Goal: Task Accomplishment & Management: Manage account settings

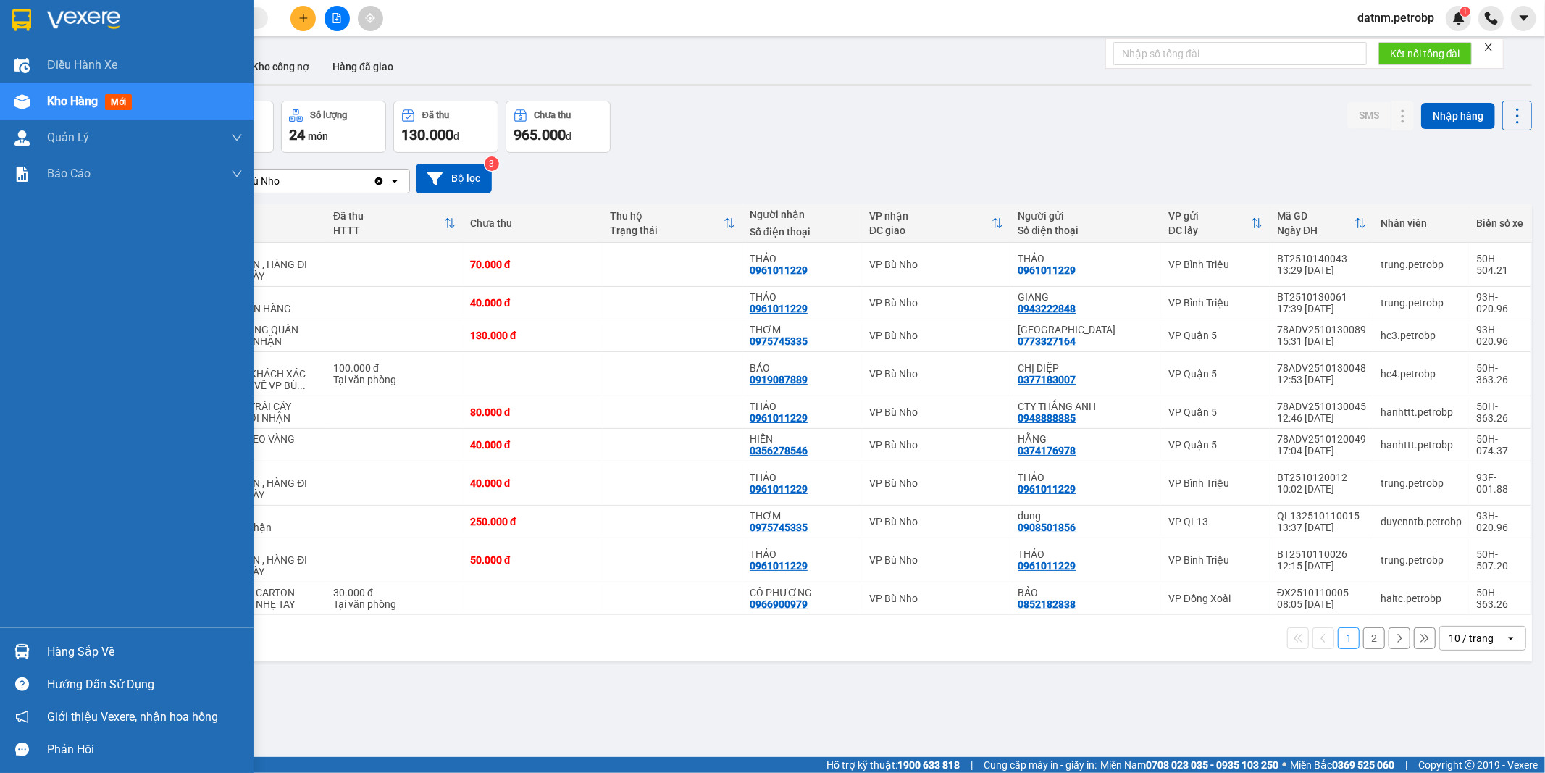
drag, startPoint x: 90, startPoint y: 655, endPoint x: 95, endPoint y: 618, distance: 37.3
click at [90, 652] on div "Hàng sắp về" at bounding box center [145, 652] width 196 height 22
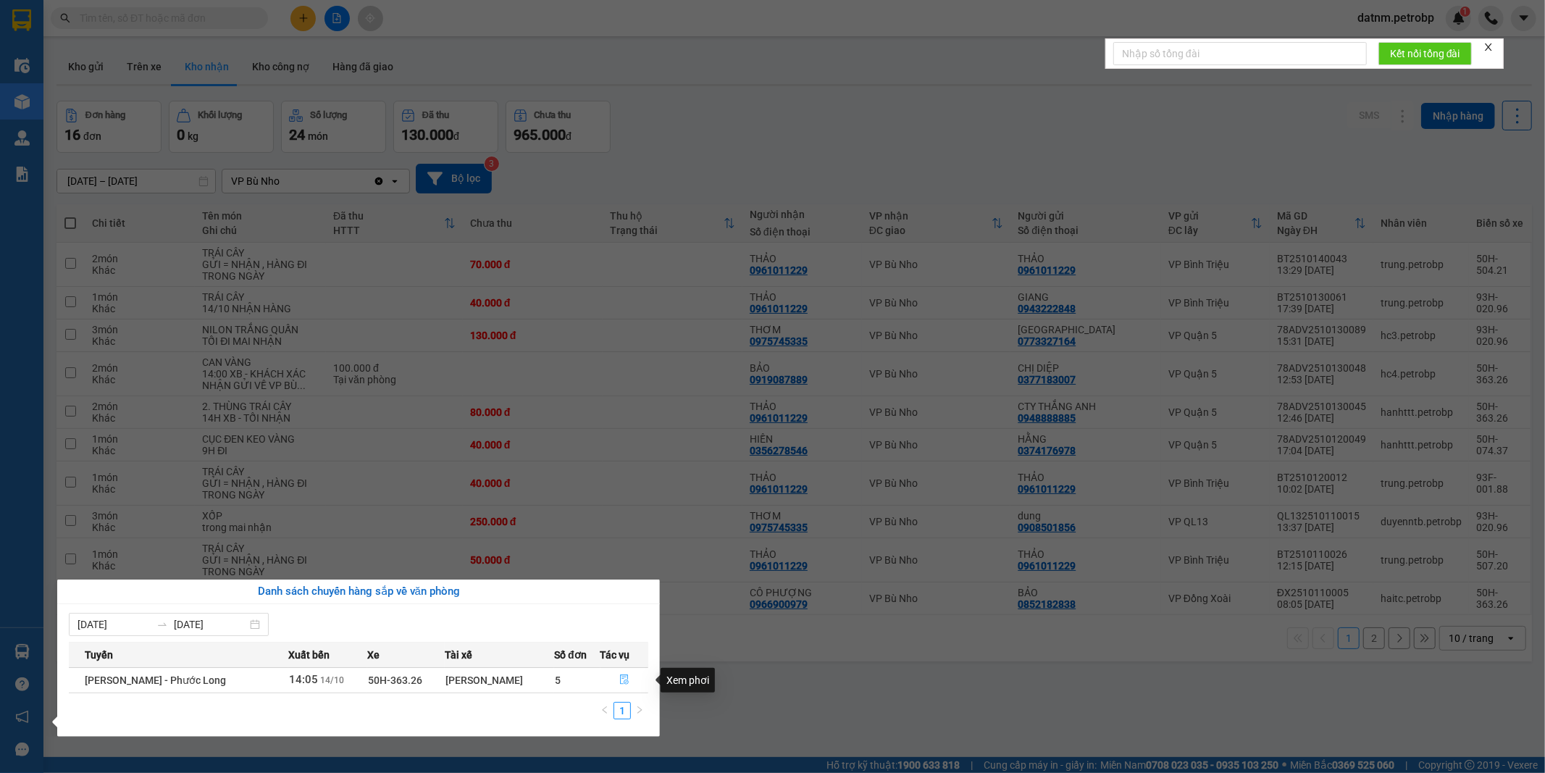
click at [624, 682] on icon "file-done" at bounding box center [624, 679] width 10 height 10
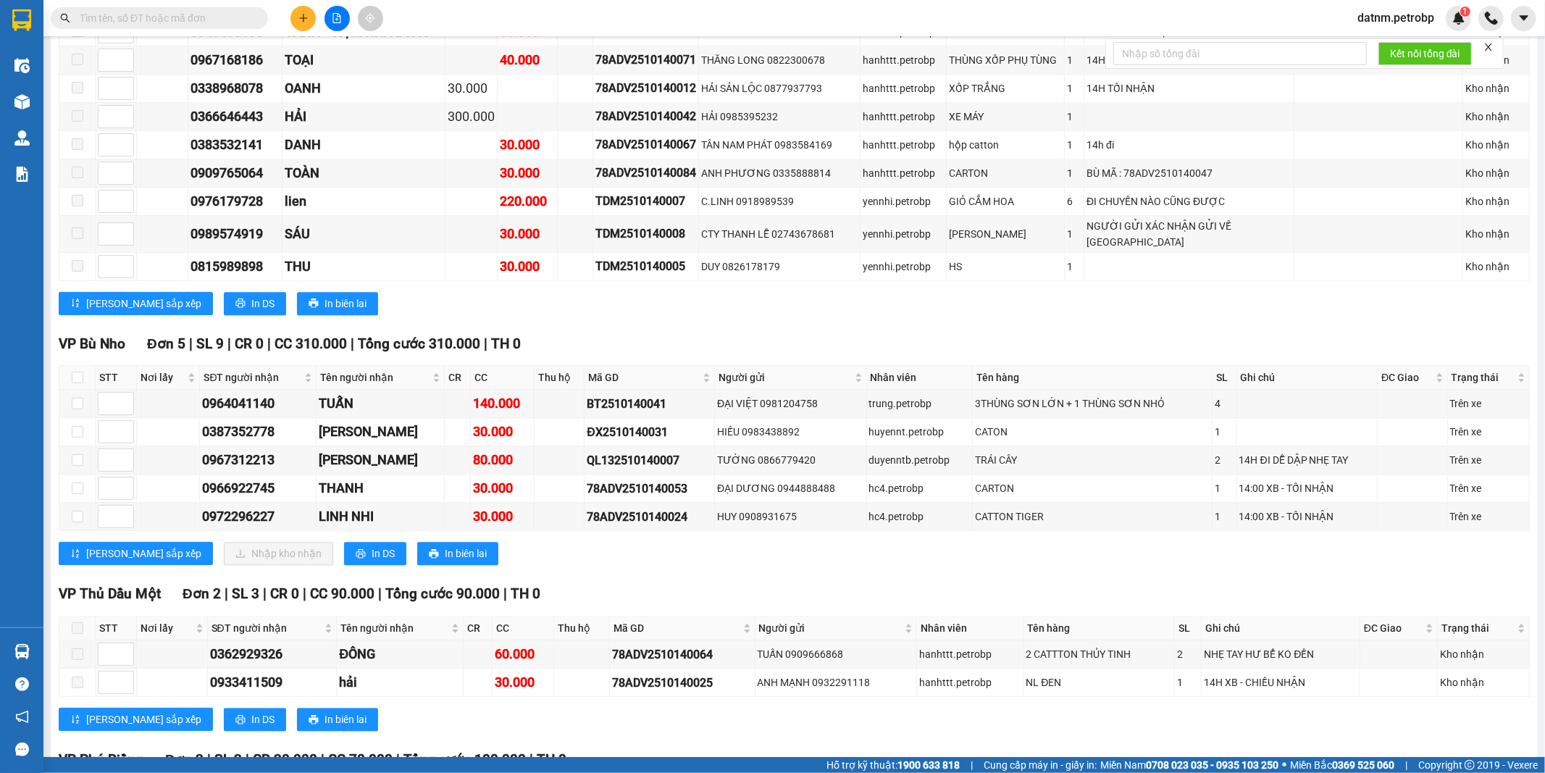
scroll to position [3057, 0]
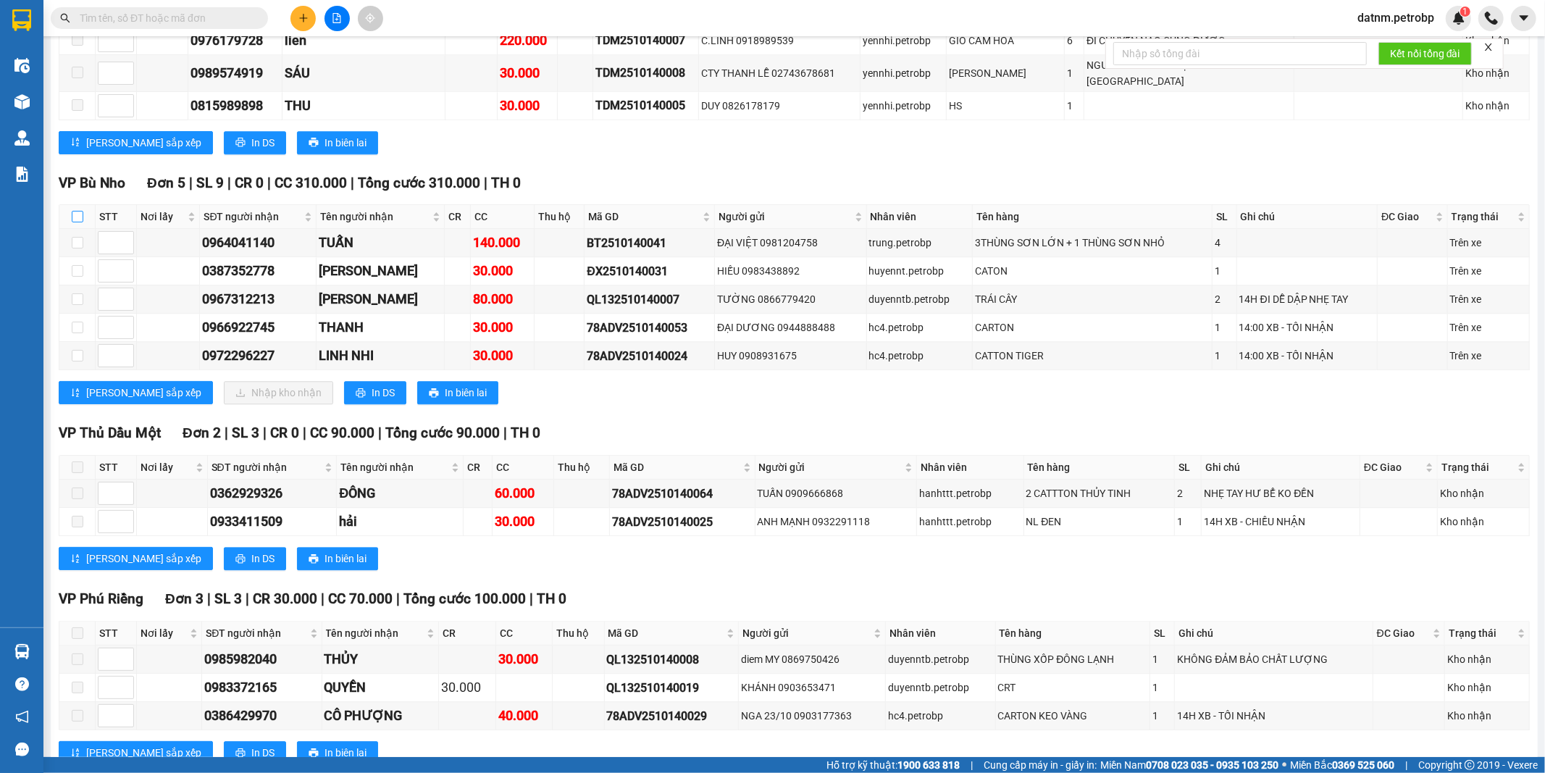
drag, startPoint x: 82, startPoint y: 204, endPoint x: 85, endPoint y: 214, distance: 9.8
click at [80, 211] on input "checkbox" at bounding box center [78, 217] width 12 height 12
checkbox input "true"
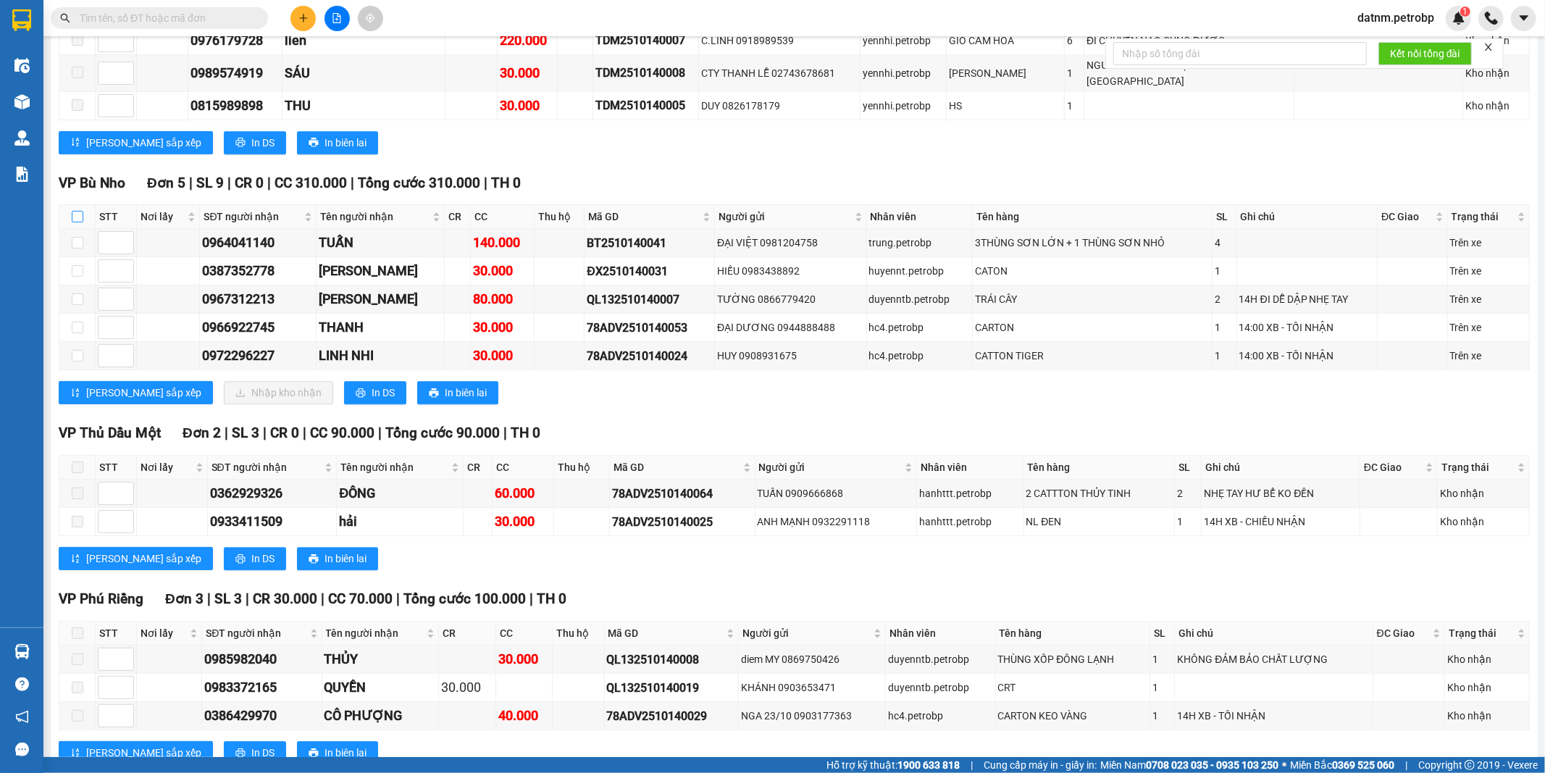
checkbox input "true"
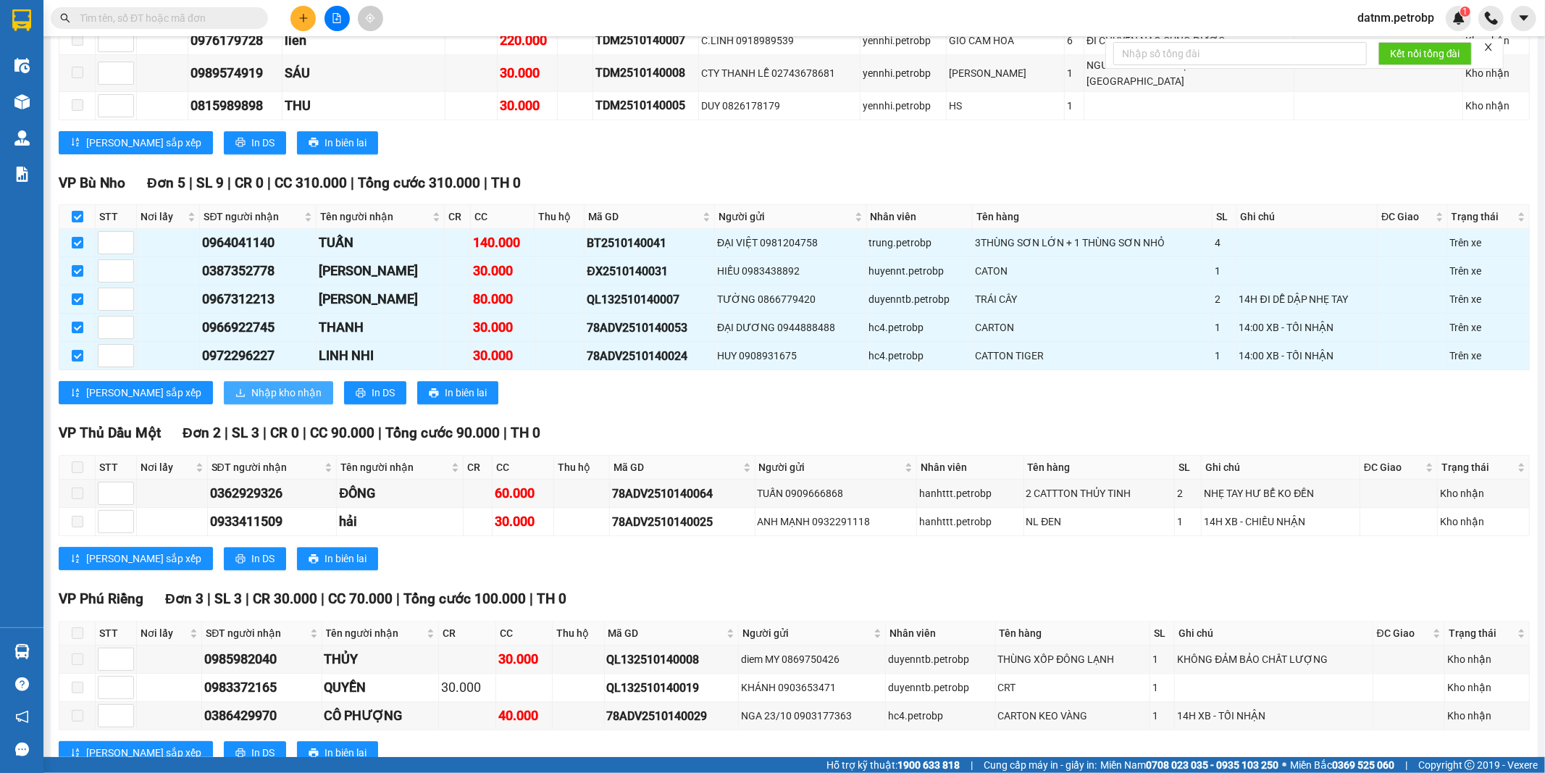
click at [251, 385] on span "Nhập kho nhận" at bounding box center [286, 393] width 70 height 16
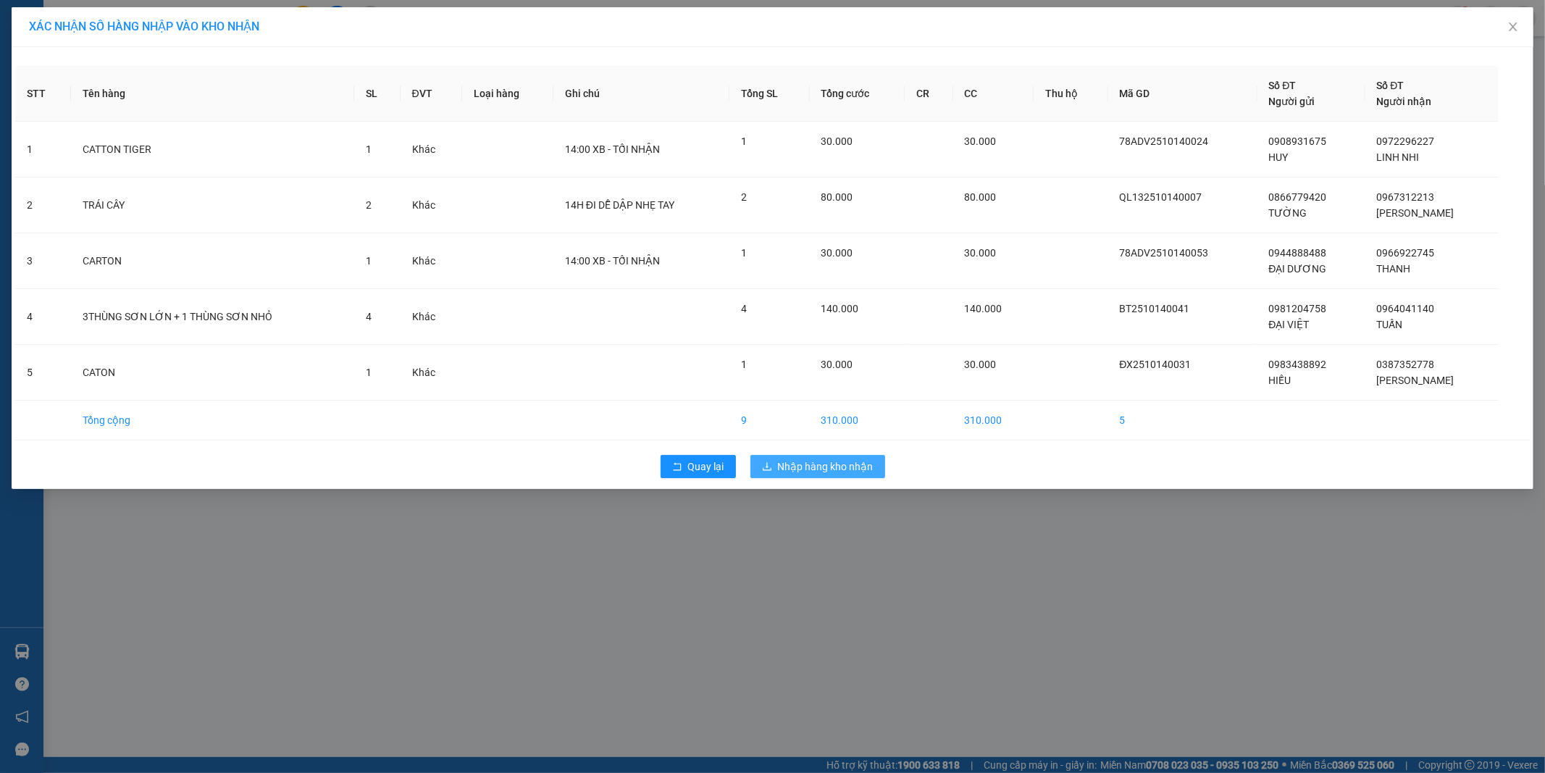
click at [812, 461] on span "Nhập hàng kho nhận" at bounding box center [826, 466] width 96 height 16
